Goal: Task Accomplishment & Management: Use online tool/utility

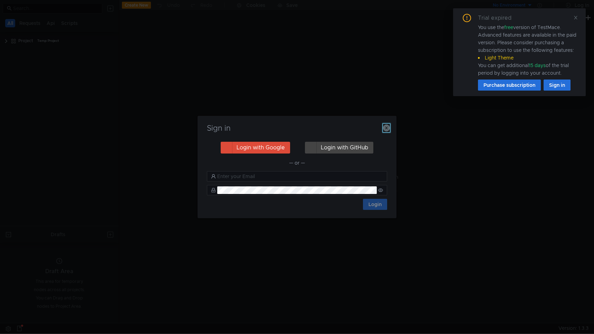
click at [388, 126] on icon "button" at bounding box center [386, 127] width 7 height 7
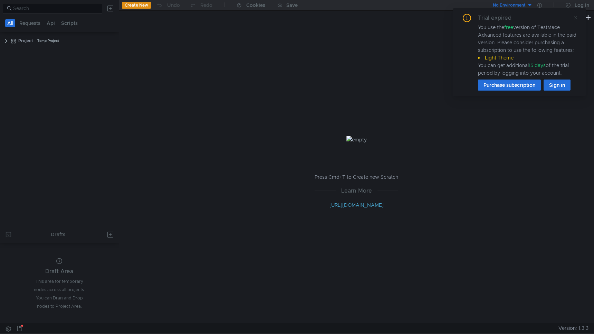
click at [577, 18] on icon at bounding box center [575, 17] width 5 height 5
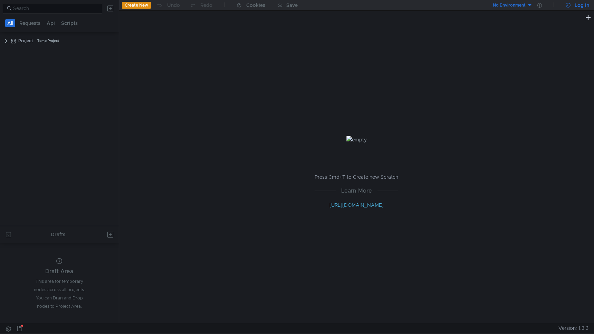
click at [577, 4] on div "Log In" at bounding box center [582, 5] width 15 height 8
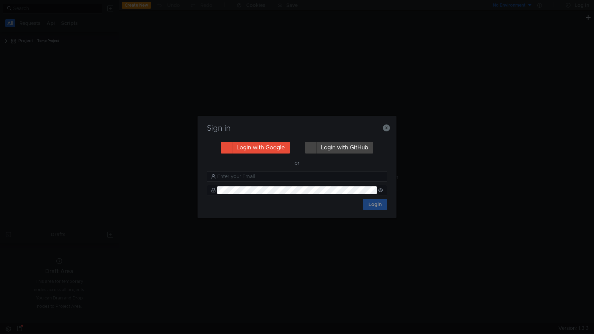
click at [259, 147] on button "Login with Google" at bounding box center [255, 148] width 69 height 12
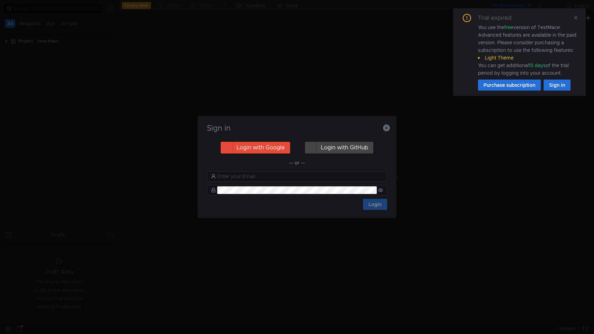
click at [264, 146] on button "Login with Google" at bounding box center [255, 148] width 69 height 12
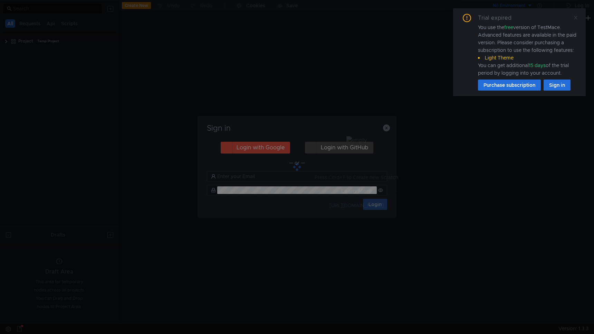
click at [576, 17] on icon at bounding box center [575, 17] width 5 height 5
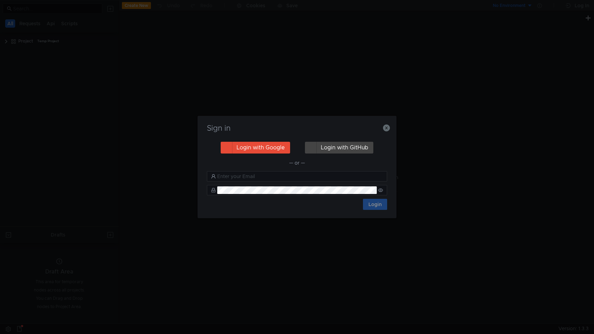
click at [246, 147] on button "Login with Google" at bounding box center [255, 148] width 69 height 12
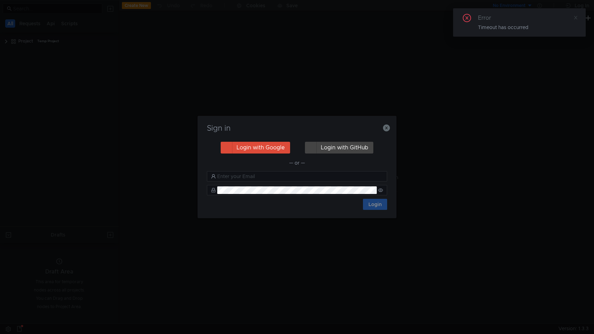
click at [577, 18] on icon at bounding box center [575, 17] width 3 height 3
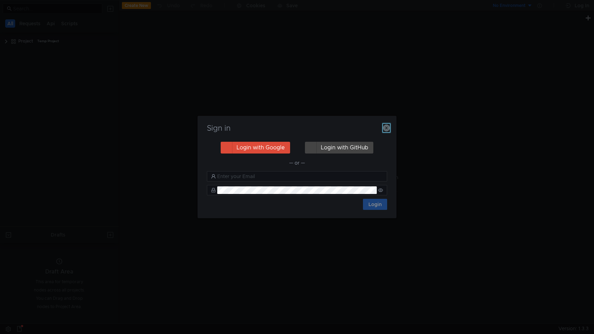
click at [387, 126] on icon "button" at bounding box center [386, 127] width 7 height 7
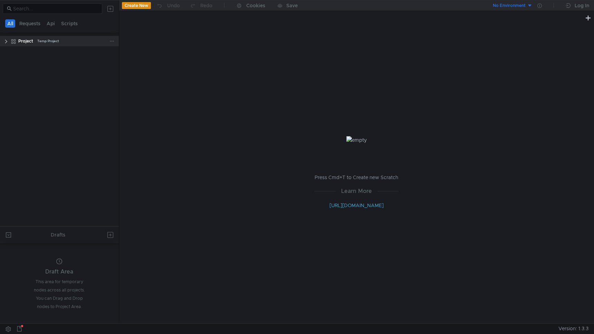
click at [21, 43] on div "Project" at bounding box center [25, 41] width 15 height 10
click at [20, 41] on div "Project" at bounding box center [25, 41] width 15 height 10
click at [111, 40] on icon at bounding box center [112, 41] width 5 height 5
click at [5, 42] on div at bounding box center [297, 167] width 594 height 334
click at [5, 42] on clr-icon at bounding box center [6, 42] width 6 height 6
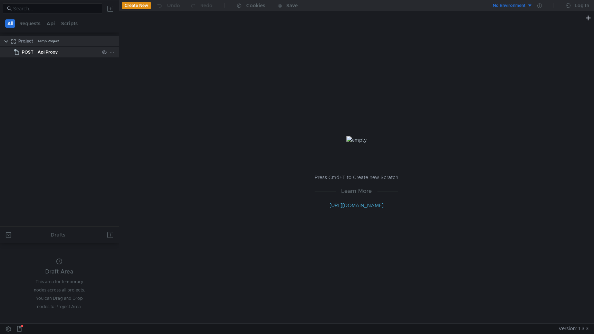
click at [66, 51] on div "Api Proxy" at bounding box center [68, 52] width 61 height 10
click at [26, 41] on div "Project" at bounding box center [25, 41] width 15 height 10
click at [111, 41] on icon at bounding box center [112, 41] width 5 height 5
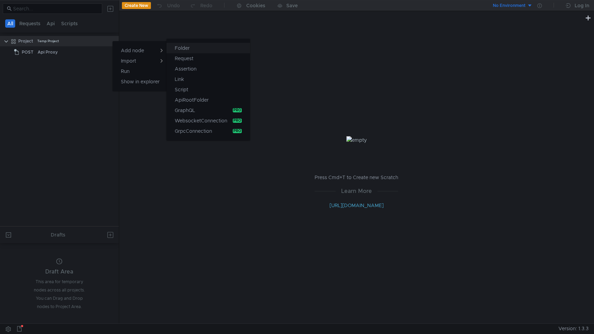
click at [184, 51] on app-tour-anchor "Folder" at bounding box center [182, 48] width 15 height 8
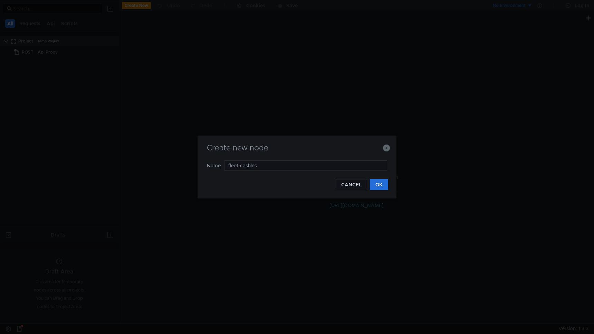
type input "fleet-cashless"
click at [383, 188] on button "OK" at bounding box center [379, 184] width 18 height 11
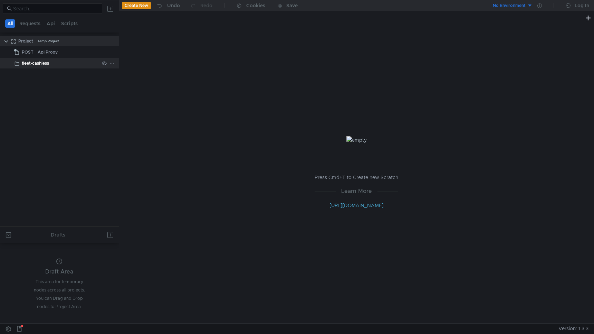
click at [61, 66] on div "fleet-cashless" at bounding box center [60, 63] width 77 height 10
click at [70, 48] on div "Api Proxy" at bounding box center [68, 52] width 61 height 10
click at [110, 51] on icon at bounding box center [112, 52] width 5 height 5
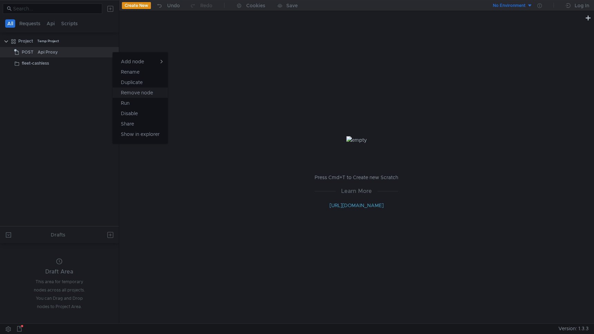
click at [146, 94] on app-tour-anchor "Remove node" at bounding box center [137, 92] width 32 height 8
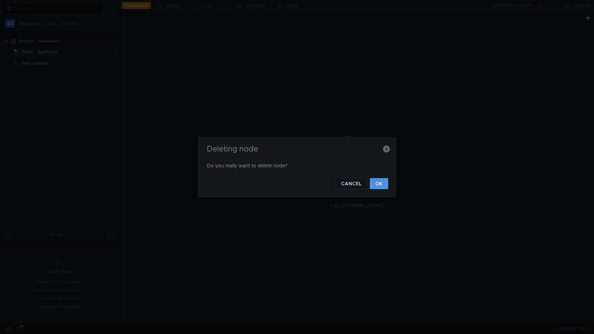
click at [377, 189] on button "OK" at bounding box center [379, 183] width 18 height 11
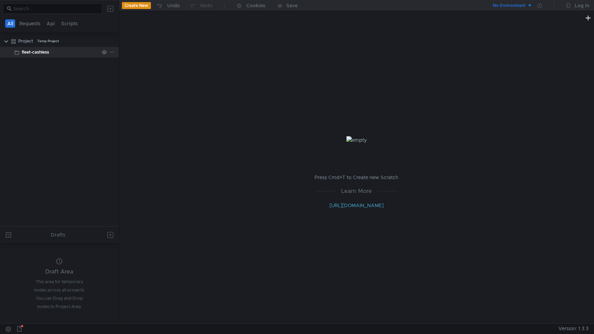
click at [113, 53] on icon at bounding box center [112, 52] width 5 height 5
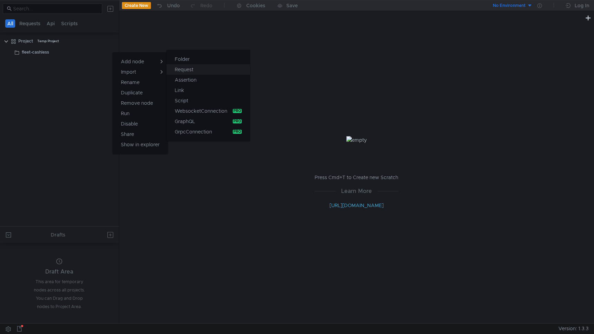
click at [208, 67] on button "Request" at bounding box center [209, 69] width 84 height 10
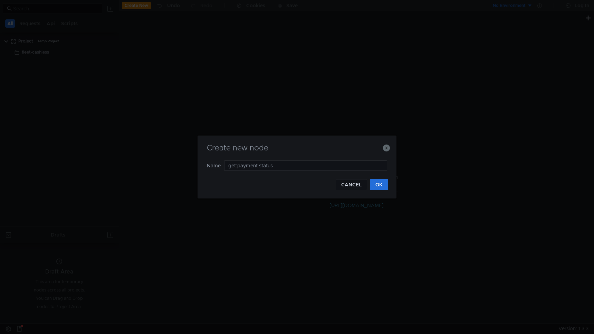
type input "get: payment status"
click at [384, 188] on button "OK" at bounding box center [379, 184] width 18 height 11
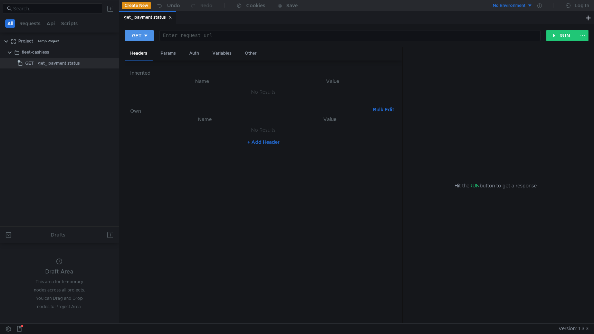
click at [152, 35] on button "GET" at bounding box center [139, 35] width 29 height 11
click at [152, 35] on div at bounding box center [297, 167] width 594 height 334
click at [191, 34] on div at bounding box center [350, 41] width 380 height 17
click at [265, 38] on div at bounding box center [350, 41] width 380 height 17
paste textarea "http://fleet-cashless.taxi.tst.yandex.net/payment-information/v1/status"
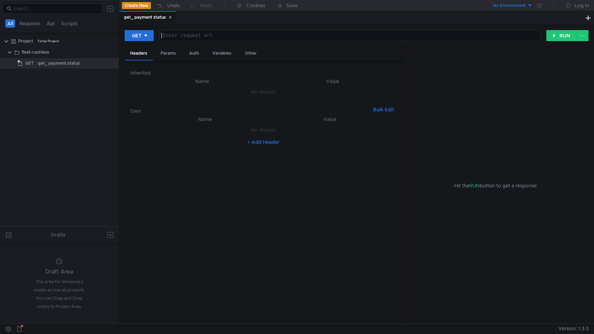
type textarea "http://fleet-cashless.taxi.tst.yandex.net/payment-information/v1/status"
click at [389, 53] on div "Headers Params Auth Variables Other" at bounding box center [264, 53] width 278 height 13
click at [565, 36] on button "RUN" at bounding box center [562, 35] width 31 height 11
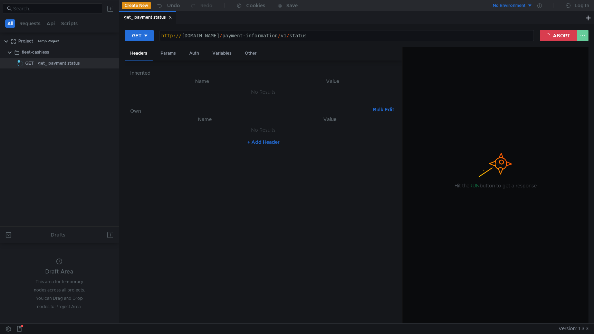
click at [582, 38] on button at bounding box center [583, 35] width 12 height 11
click at [561, 35] on div at bounding box center [297, 167] width 594 height 334
click at [561, 35] on button "ABORT" at bounding box center [558, 35] width 37 height 11
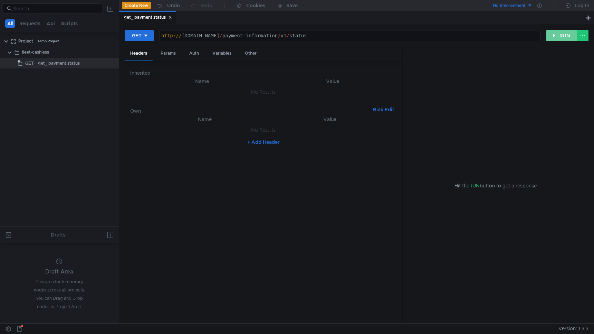
click at [561, 35] on button "RUN" at bounding box center [562, 35] width 31 height 11
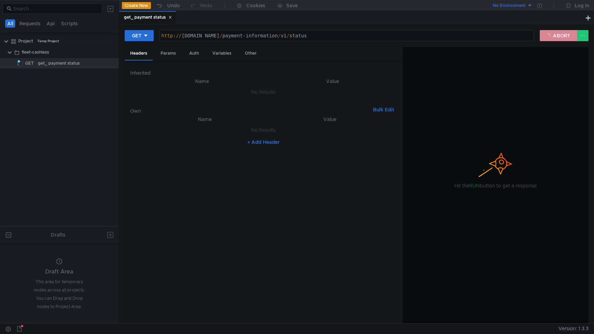
click at [567, 38] on button "ABORT" at bounding box center [558, 35] width 37 height 11
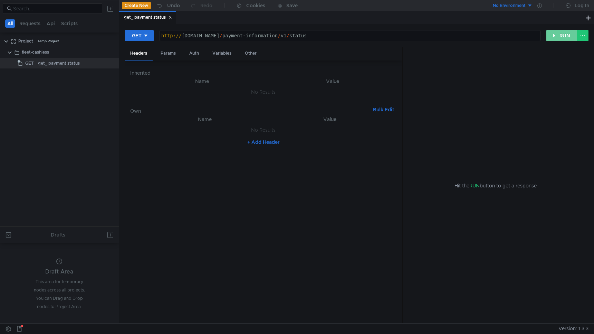
click at [557, 35] on button "RUN" at bounding box center [562, 35] width 31 height 11
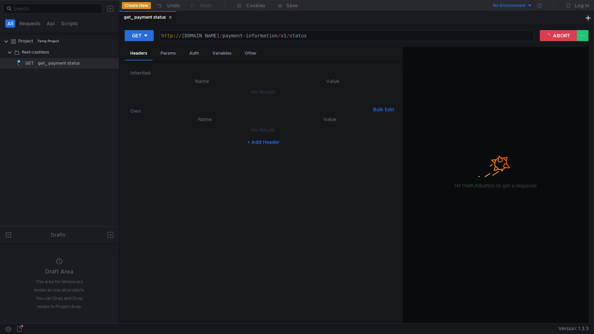
click at [151, 75] on h6 "Inherited" at bounding box center [263, 73] width 267 height 8
click at [192, 84] on th "Name" at bounding box center [202, 81] width 133 height 8
click at [258, 144] on button "+ Add Header" at bounding box center [264, 142] width 38 height 8
click at [243, 131] on div at bounding box center [209, 137] width 120 height 17
click at [201, 37] on div "http:// fleet-cashless.taxi.tst.yandex.net / payment-information / v1 / status" at bounding box center [347, 41] width 374 height 17
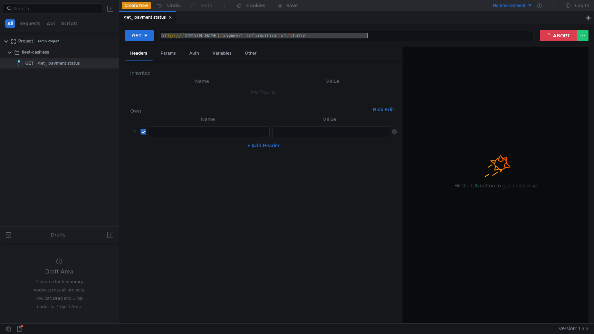
click at [193, 133] on div at bounding box center [209, 137] width 120 height 17
paste textarea "X-Ya-Service-Ticket"
type textarea "X-Ya-Service-Ticket"
click at [196, 168] on nz-table "Name Value X-Ya-Service-Ticket X-Ya-Service-Ticket הההההההההההההההההההההההההההה…" at bounding box center [263, 216] width 267 height 203
click at [560, 34] on button "ABORT" at bounding box center [558, 35] width 37 height 11
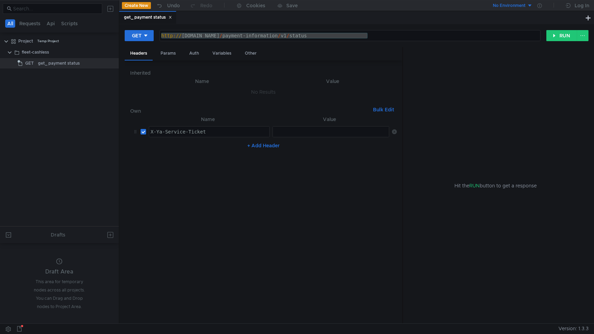
click at [183, 37] on div "http:// fleet-cashless.taxi.tst.yandex.net / payment-information / v1 / status" at bounding box center [350, 41] width 380 height 17
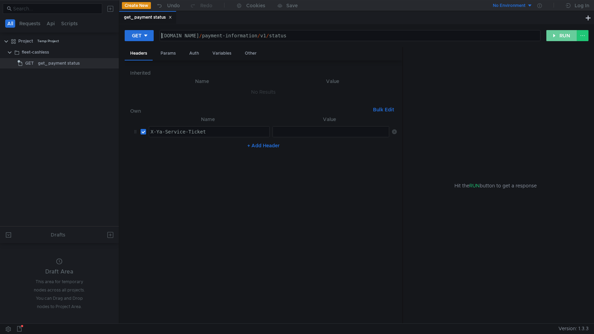
click at [565, 34] on button "RUN" at bounding box center [562, 35] width 31 height 11
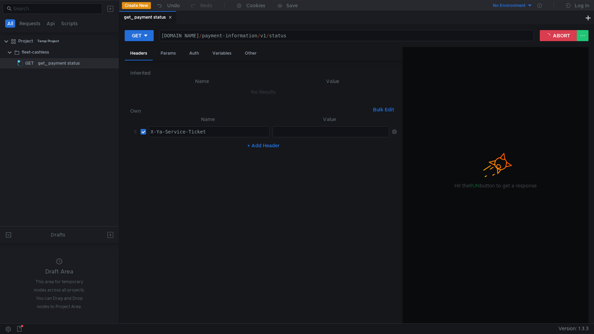
click at [477, 180] on div at bounding box center [496, 185] width 186 height 277
click at [550, 35] on button "ABORT" at bounding box center [558, 35] width 37 height 11
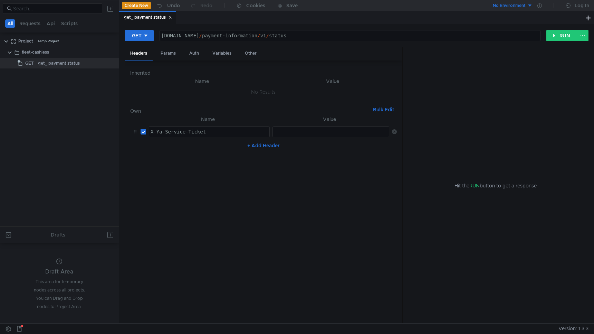
click at [244, 134] on div "X-Ya-Service-Ticket" at bounding box center [209, 137] width 120 height 17
click at [396, 131] on icon at bounding box center [394, 131] width 5 height 5
click at [355, 37] on div "[DOMAIN_NAME] / payment-information / v1 / status" at bounding box center [350, 41] width 380 height 17
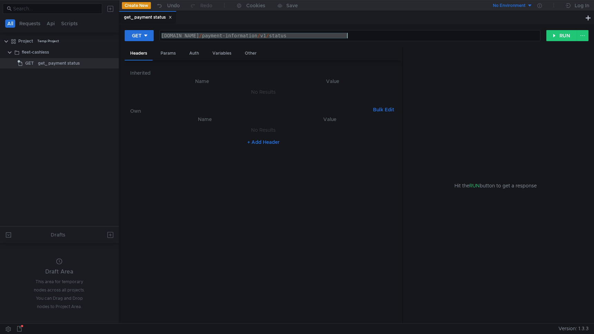
paste textarea "https://ya.ru"
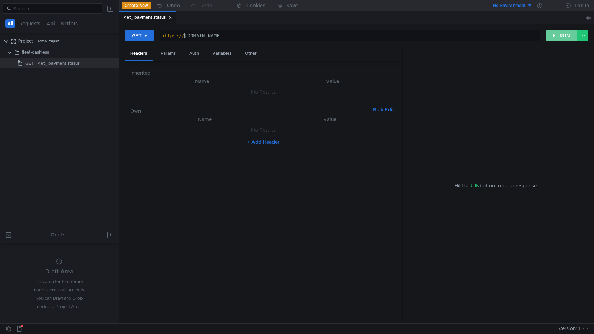
click at [556, 38] on button "RUN" at bounding box center [562, 35] width 31 height 11
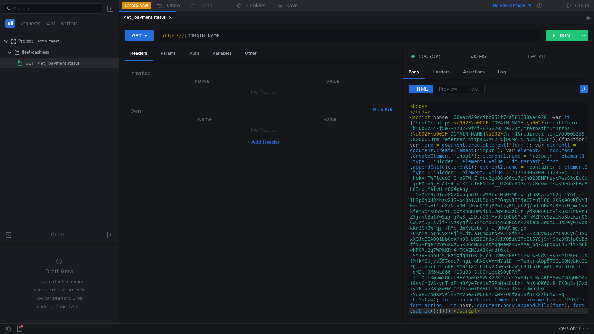
click at [243, 36] on div "https:// ya.ru" at bounding box center [350, 41] width 380 height 17
paste textarea "/search/?text=asd"
click at [558, 36] on button "RUN" at bounding box center [562, 35] width 31 height 11
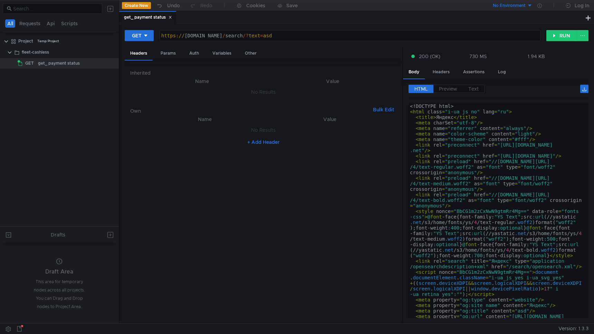
click at [229, 35] on div "https:// ya.ru / search /? text = asd" at bounding box center [350, 41] width 380 height 17
click at [558, 41] on div "GET https://ya.ru/search/?txt=asd https:// ya.ru / search /? txt = asd הההההההה…" at bounding box center [357, 38] width 464 height 17
click at [561, 36] on button "RUN" at bounding box center [562, 35] width 31 height 11
click at [230, 35] on div "https:// ya.ru / search /? txt = asd" at bounding box center [350, 41] width 380 height 17
click at [564, 32] on button "RUN" at bounding box center [562, 35] width 31 height 11
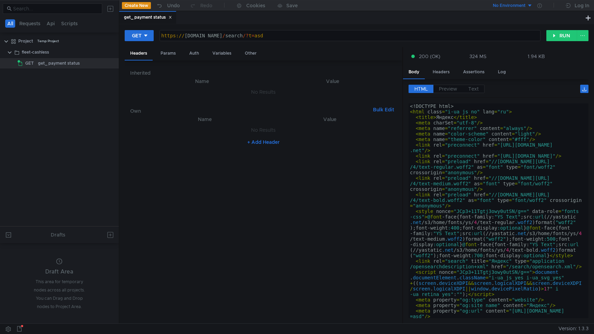
click at [358, 36] on div "https:// ya.ru / search /? t = asd" at bounding box center [350, 41] width 380 height 17
click at [565, 38] on button "RUN" at bounding box center [562, 35] width 31 height 11
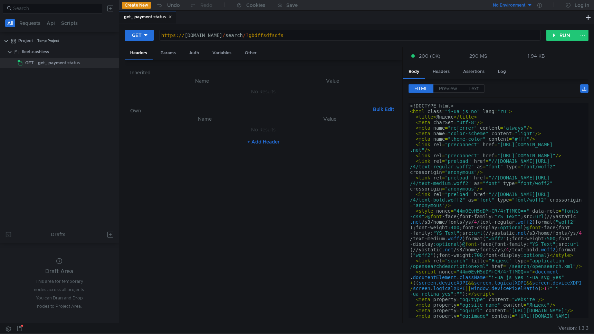
scroll to position [0, 0]
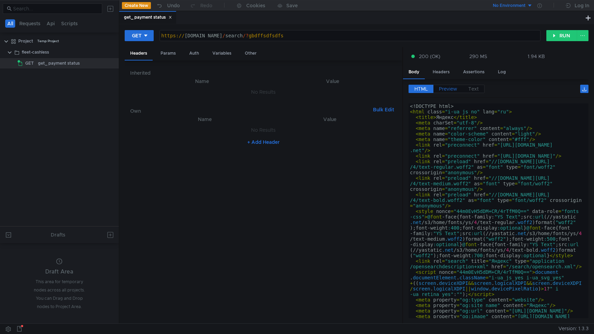
click at [451, 90] on span "Preview" at bounding box center [448, 89] width 18 height 6
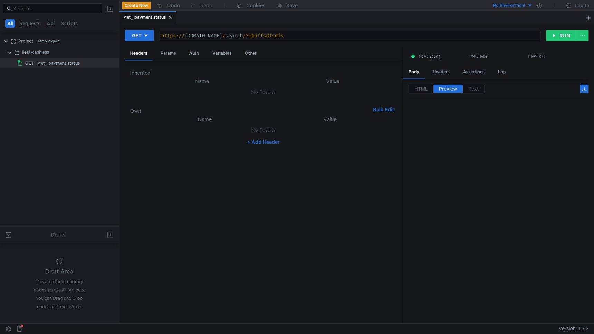
click at [350, 38] on div "https:// ya.ru / search /? gbdffsdfsdfs" at bounding box center [350, 41] width 380 height 17
click at [564, 33] on button "RUN" at bounding box center [562, 35] width 31 height 11
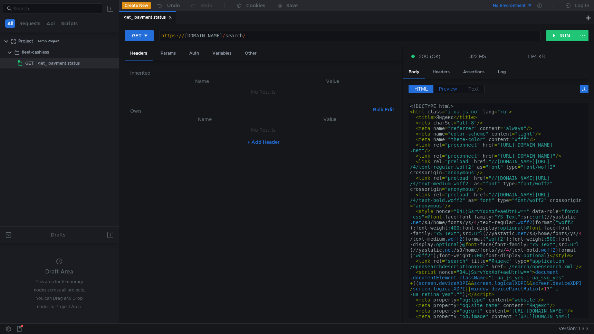
click at [449, 89] on span "Preview" at bounding box center [448, 89] width 18 height 6
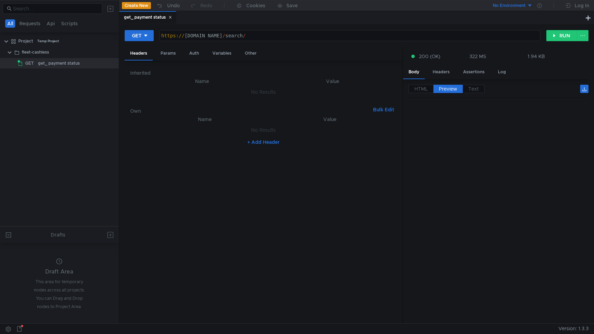
click at [373, 194] on nz-table "Name Value No Results + Add Header" at bounding box center [263, 216] width 267 height 203
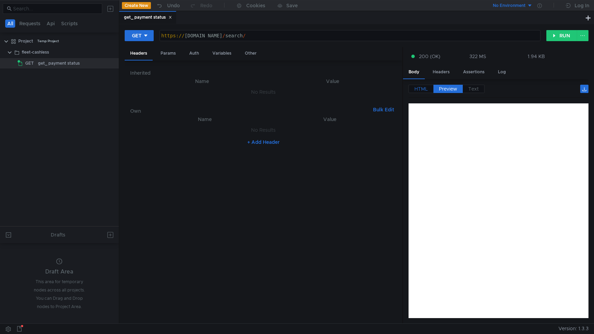
click at [410, 88] on label "HTML" at bounding box center [421, 89] width 25 height 8
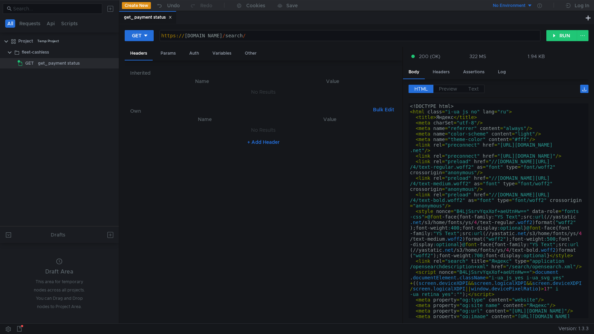
click at [370, 163] on nz-table "Name Value No Results + Add Header" at bounding box center [263, 216] width 267 height 203
click at [323, 42] on div "GET https://ya.ru/search/ https:// ya.ru / search / ההההההההההההההההההההההההההה…" at bounding box center [357, 38] width 464 height 17
click at [186, 36] on div "https:// ya.ru / search /" at bounding box center [350, 41] width 380 height 17
click at [568, 34] on button "RUN" at bounding box center [562, 35] width 31 height 11
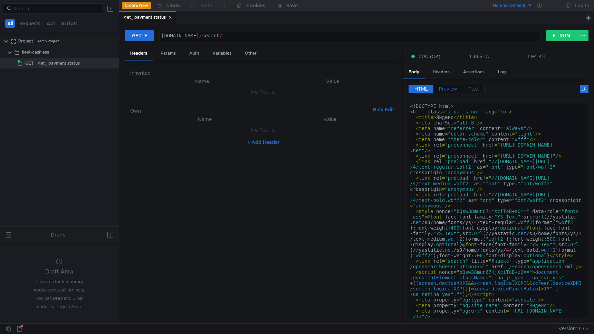
click at [448, 87] on span "Preview" at bounding box center [448, 89] width 18 height 6
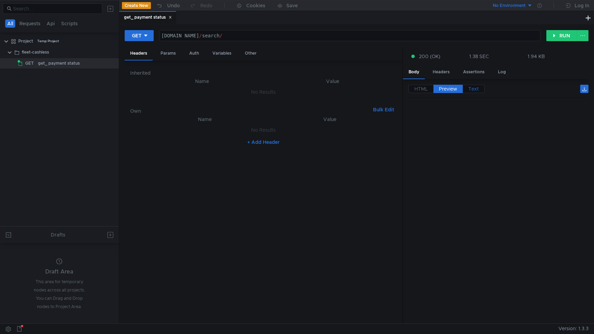
click at [467, 90] on label "Text" at bounding box center [474, 89] width 22 height 8
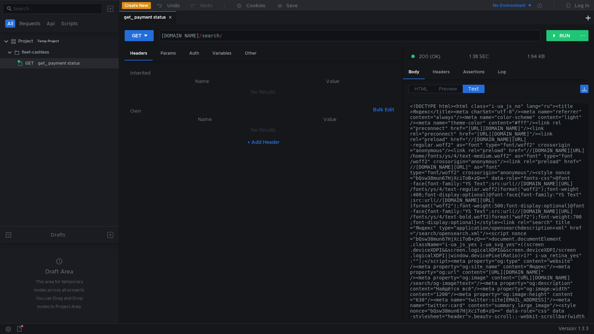
click at [414, 37] on div "ya.ru / search /" at bounding box center [350, 41] width 380 height 17
type textarea "ya.ru/search/?text=asd"
click at [562, 39] on button "RUN" at bounding box center [562, 35] width 31 height 11
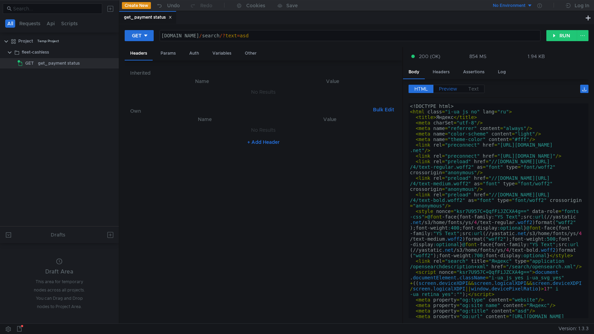
click at [452, 89] on span "Preview" at bounding box center [448, 89] width 18 height 6
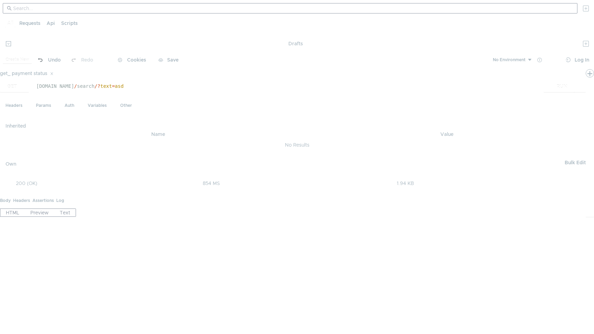
scroll to position [0, 4]
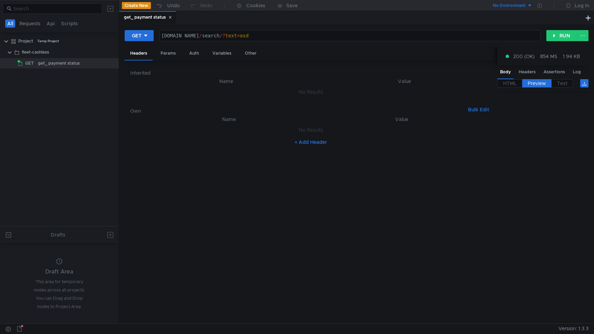
click at [379, 136] on div "+ Add Header" at bounding box center [311, 141] width 362 height 11
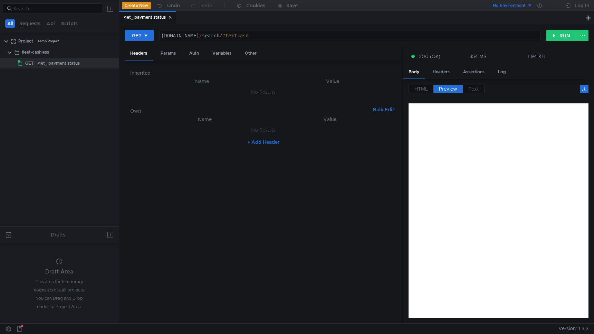
scroll to position [0, 4]
click at [265, 144] on button "+ Add Header" at bounding box center [264, 142] width 38 height 8
click at [207, 128] on div at bounding box center [209, 131] width 120 height 10
paste textarea "X-Ya-Service-Ticket"
type textarea "X-Ya-Service-Ticket"
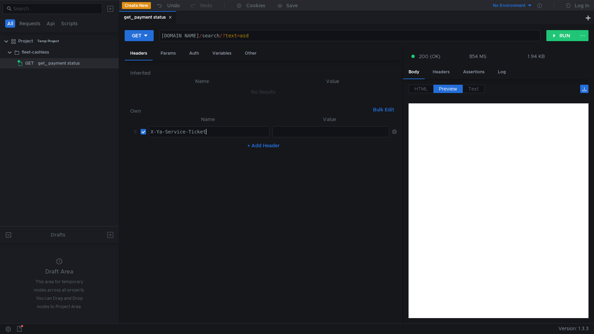
click at [279, 129] on div at bounding box center [331, 137] width 117 height 17
paste textarea "3:serv:CNeAAhDi6uPGBiIRCMTzehD9rX0gu9fBkaXU_gE:AkUWQgVNlarrE_dTDCgWGTarFqYHBemX…"
type textarea "3:serv:CNeAAhDi6uPGBiIRCMTzehD9rX0gu9fBkaXU_gE:AkUWQgVNlarrE_dTDCgWGTarFqYHBemX…"
click at [285, 196] on nz-table "Name Value X-Ya-Service-Ticket X-Ya-Service-Ticket הההההההההההההההההההההההההההה…" at bounding box center [263, 216] width 267 height 203
click at [238, 33] on div "[DOMAIN_NAME] / search /? text = asd" at bounding box center [350, 41] width 380 height 17
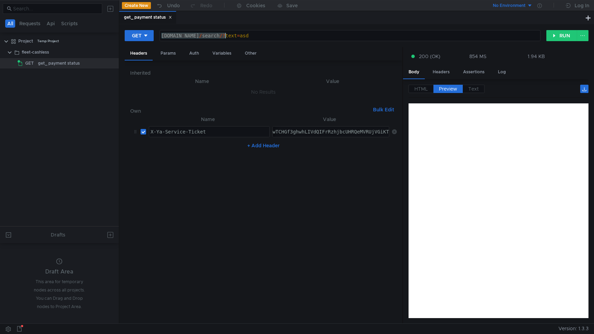
paste textarea "[DOMAIN_NAME][URL]"
type textarea "[DOMAIN_NAME][URL]"
click at [132, 35] on div "GET" at bounding box center [137, 36] width 10 height 8
click at [132, 35] on div at bounding box center [297, 167] width 594 height 334
click at [218, 23] on div "get_ payment status" at bounding box center [351, 17] width 465 height 13
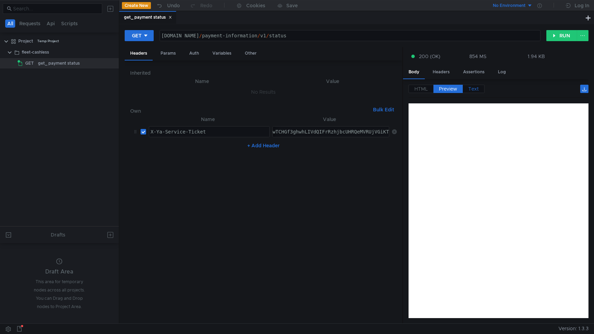
click at [480, 90] on label "Text" at bounding box center [474, 89] width 22 height 8
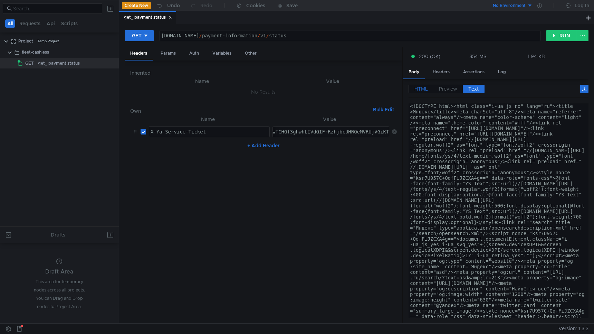
click at [419, 89] on span "HTML" at bounding box center [421, 89] width 13 height 6
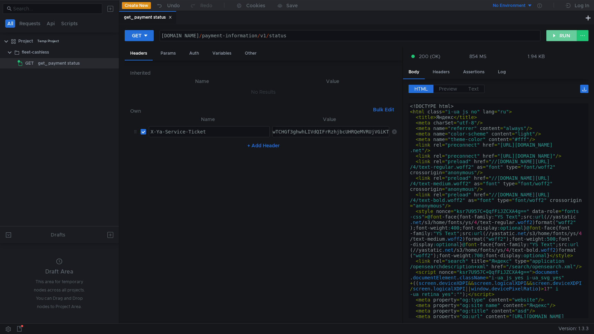
click at [561, 35] on button "RUN" at bounding box center [562, 35] width 31 height 11
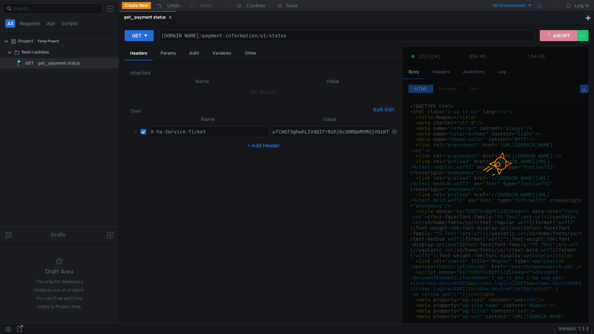
click at [560, 37] on button "ABORT" at bounding box center [558, 35] width 37 height 11
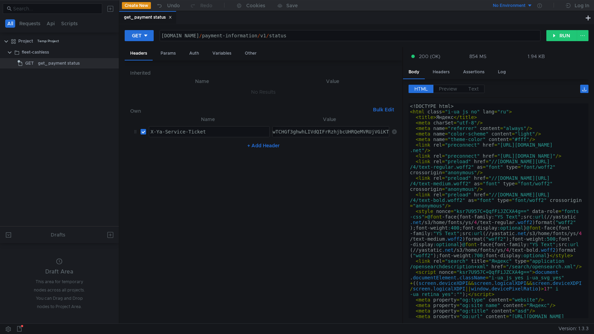
scroll to position [0, 4]
click at [357, 39] on div "[DOMAIN_NAME] / payment-information / v1 / status" at bounding box center [350, 41] width 380 height 17
click at [192, 128] on div "X-Ya-Service-Ticket" at bounding box center [209, 131] width 120 height 10
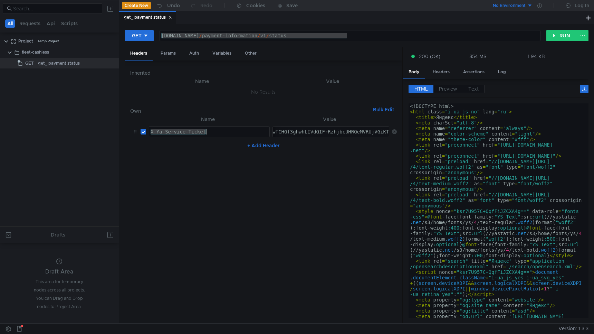
click at [215, 132] on div "X-Ya-Service-Ticket" at bounding box center [209, 137] width 120 height 17
